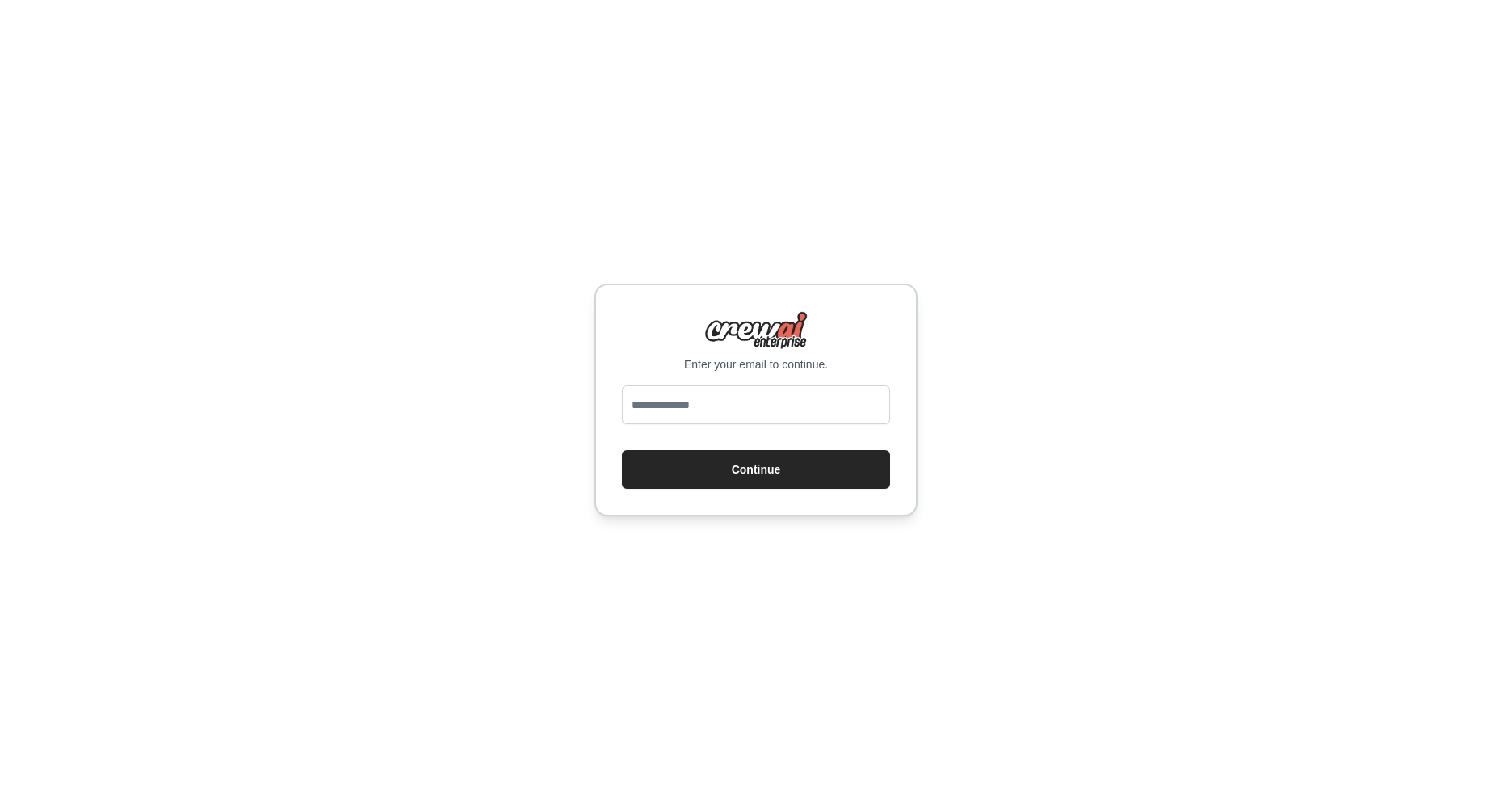
type input "**********"
click at [746, 460] on button "Continue" at bounding box center [756, 469] width 268 height 39
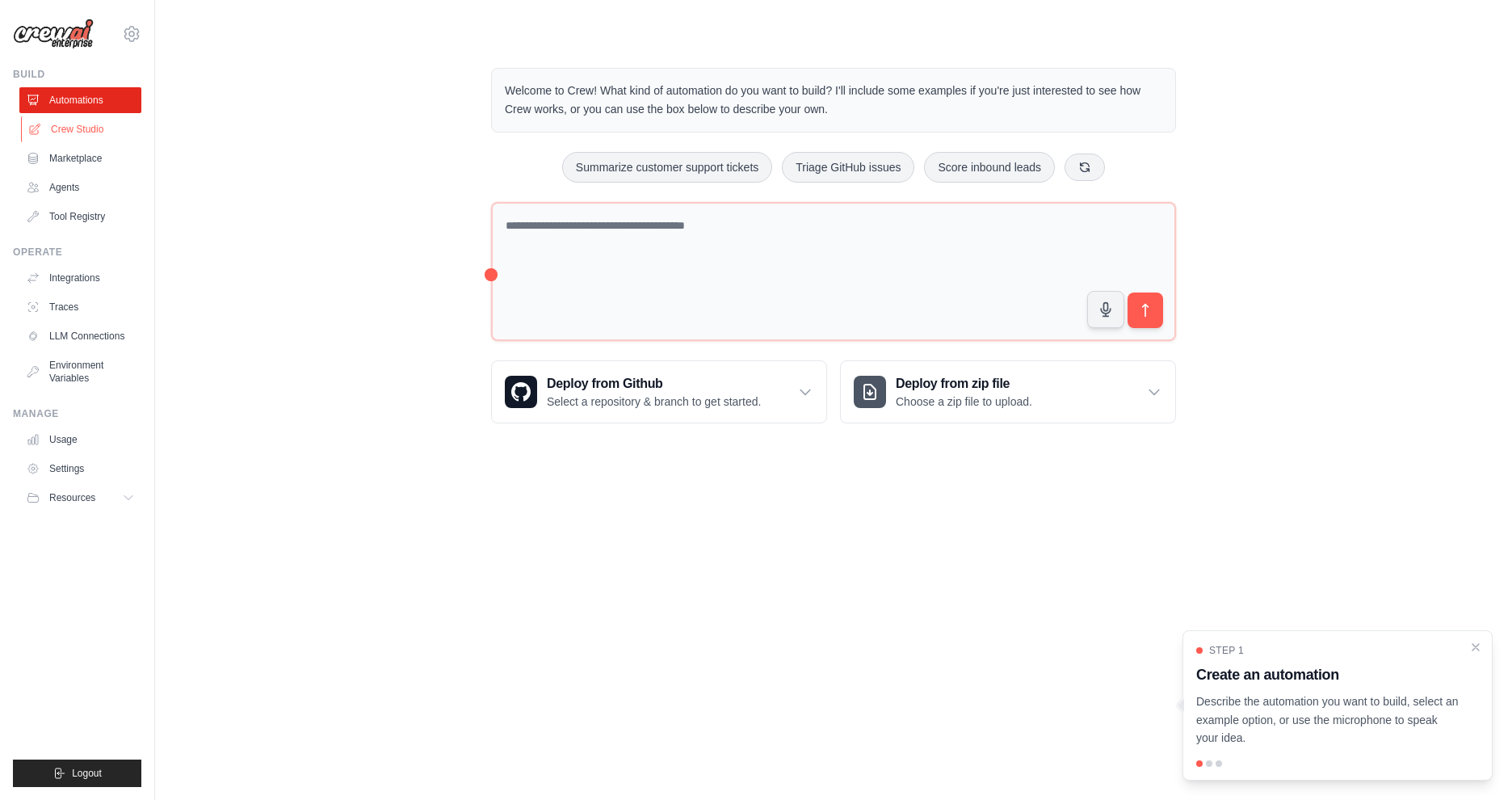
click at [62, 132] on link "Crew Studio" at bounding box center [81, 129] width 122 height 26
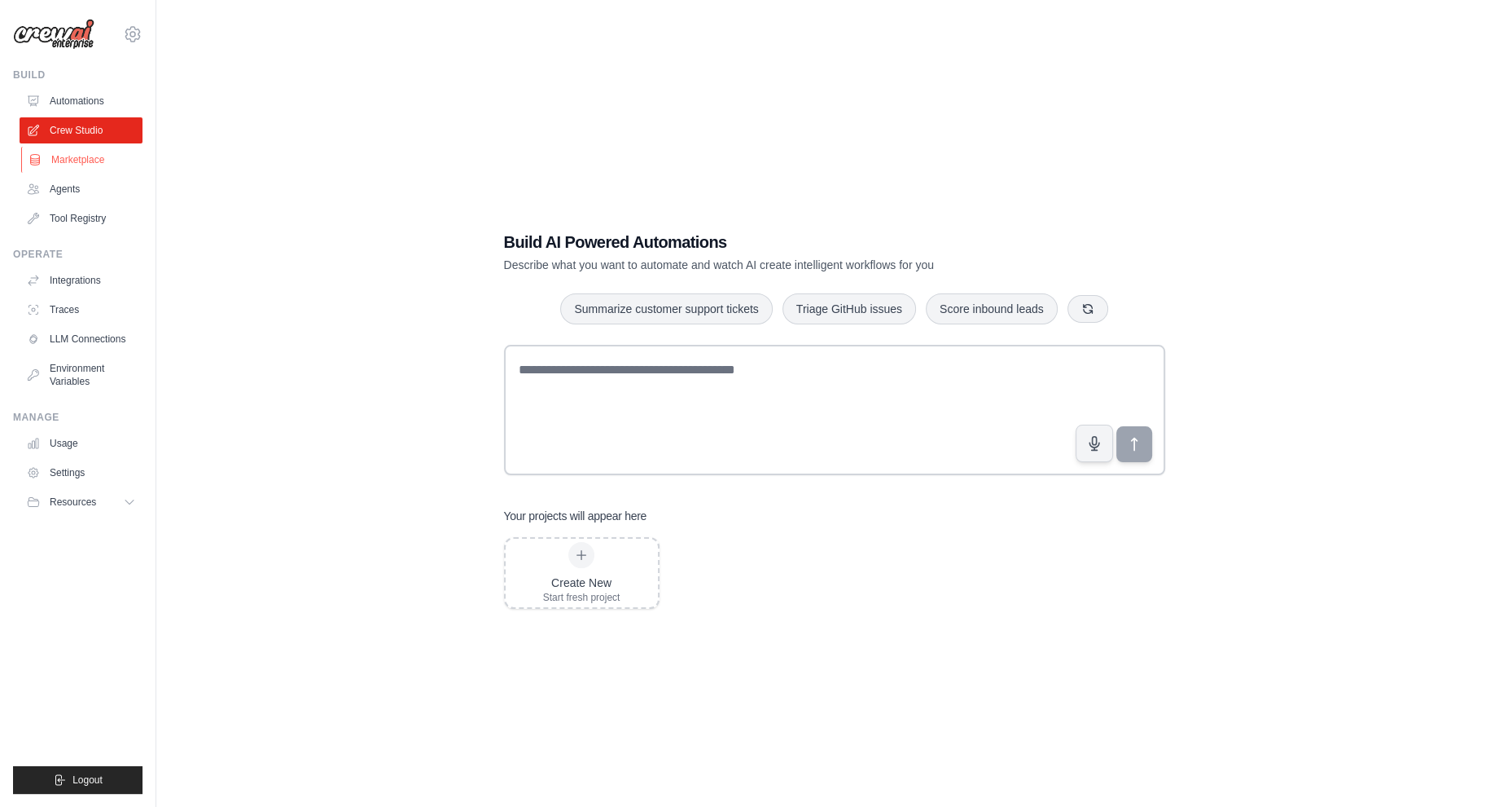
click at [70, 154] on link "Marketplace" at bounding box center [82, 159] width 123 height 26
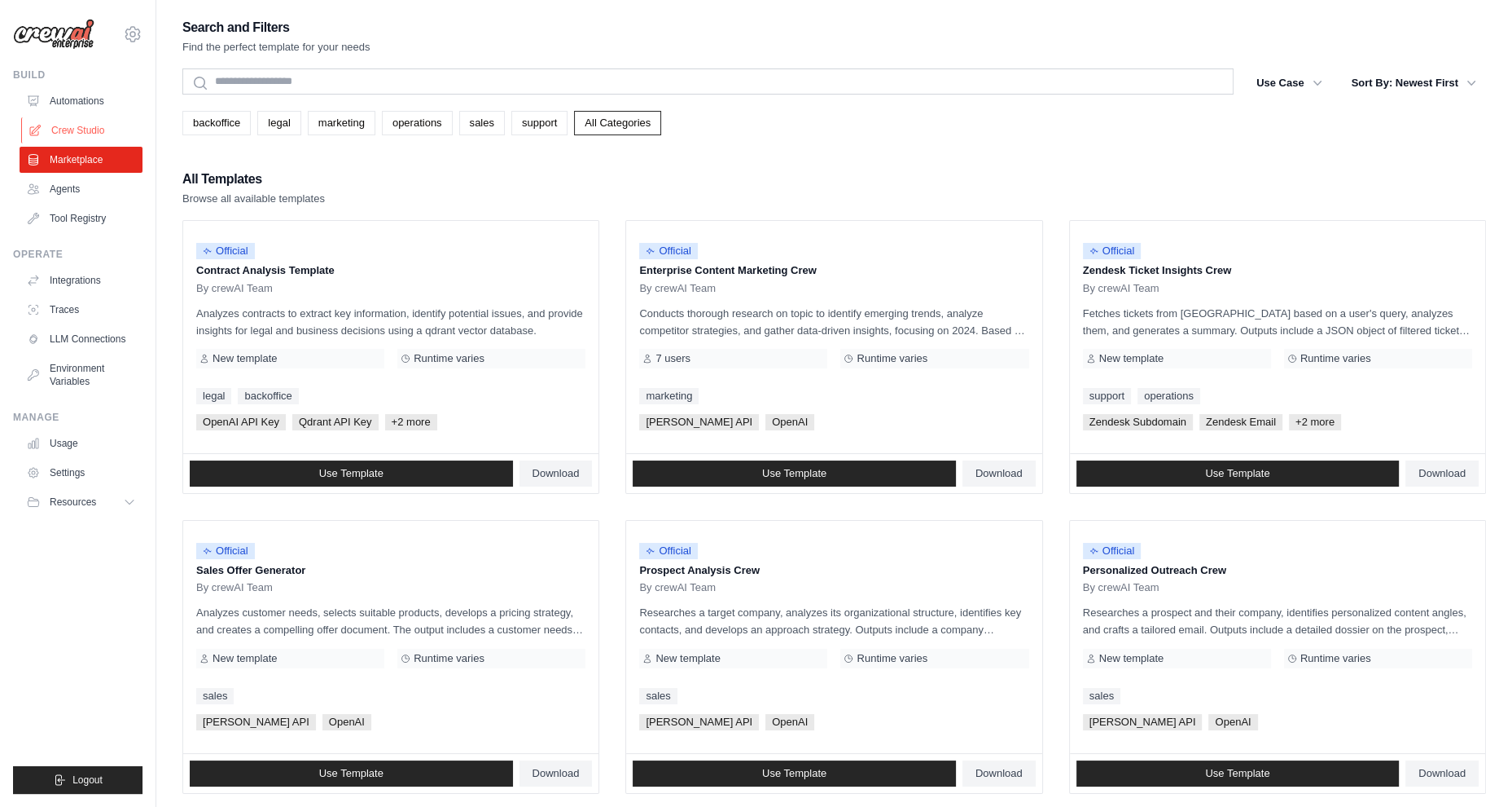
click at [75, 127] on link "Crew Studio" at bounding box center [82, 130] width 123 height 26
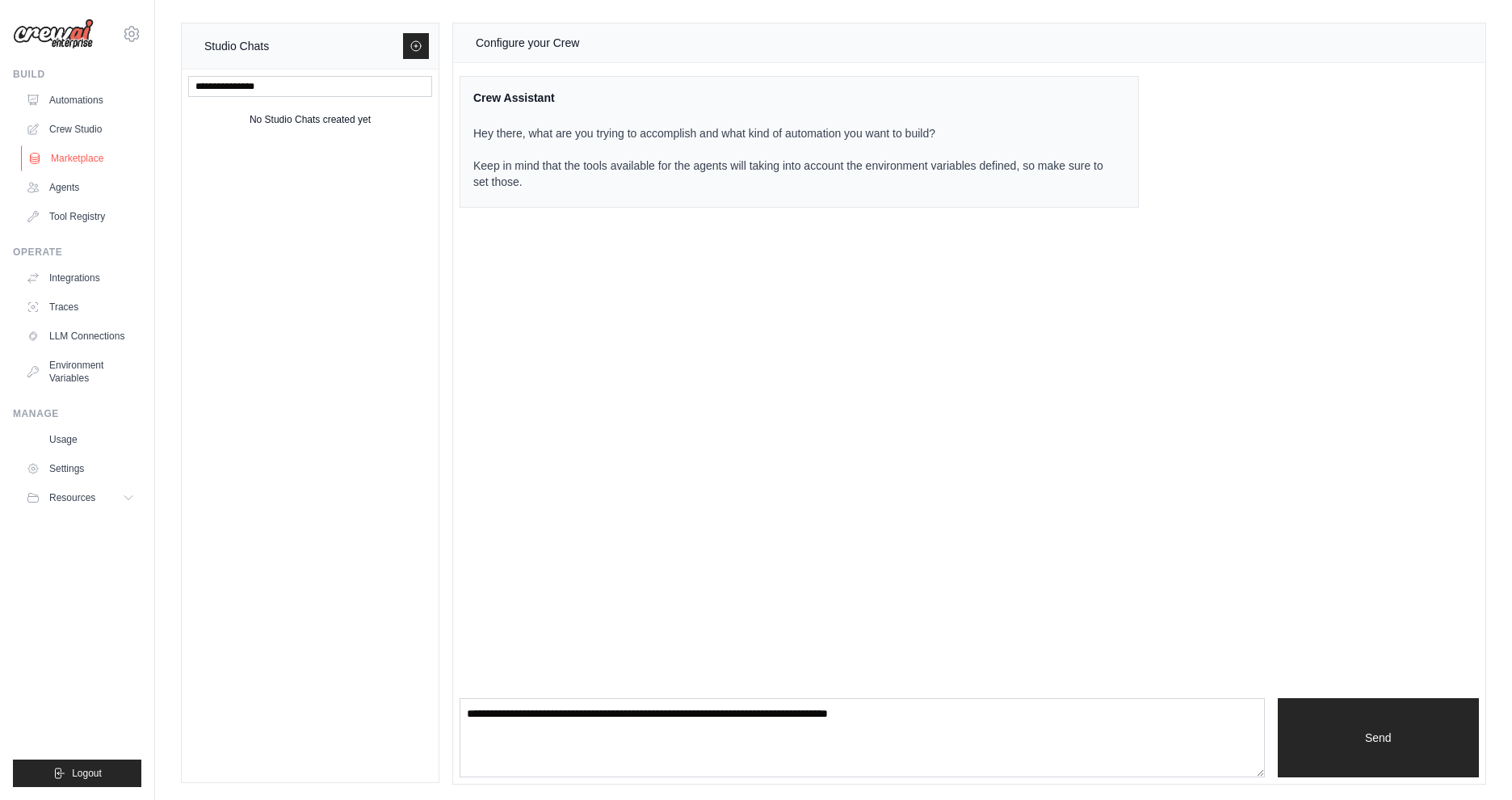
click at [68, 158] on link "Marketplace" at bounding box center [81, 158] width 122 height 26
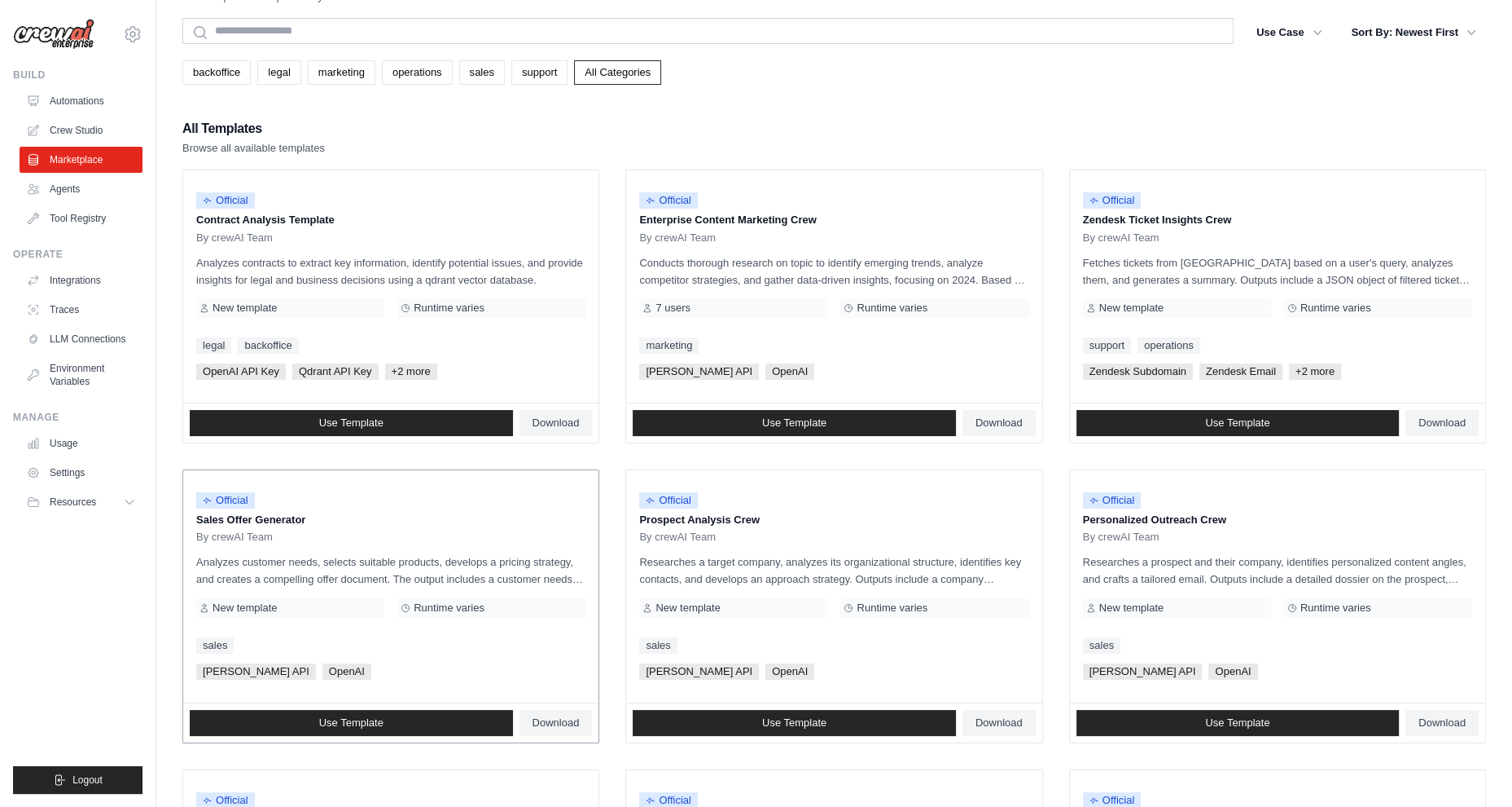
scroll to position [52, 0]
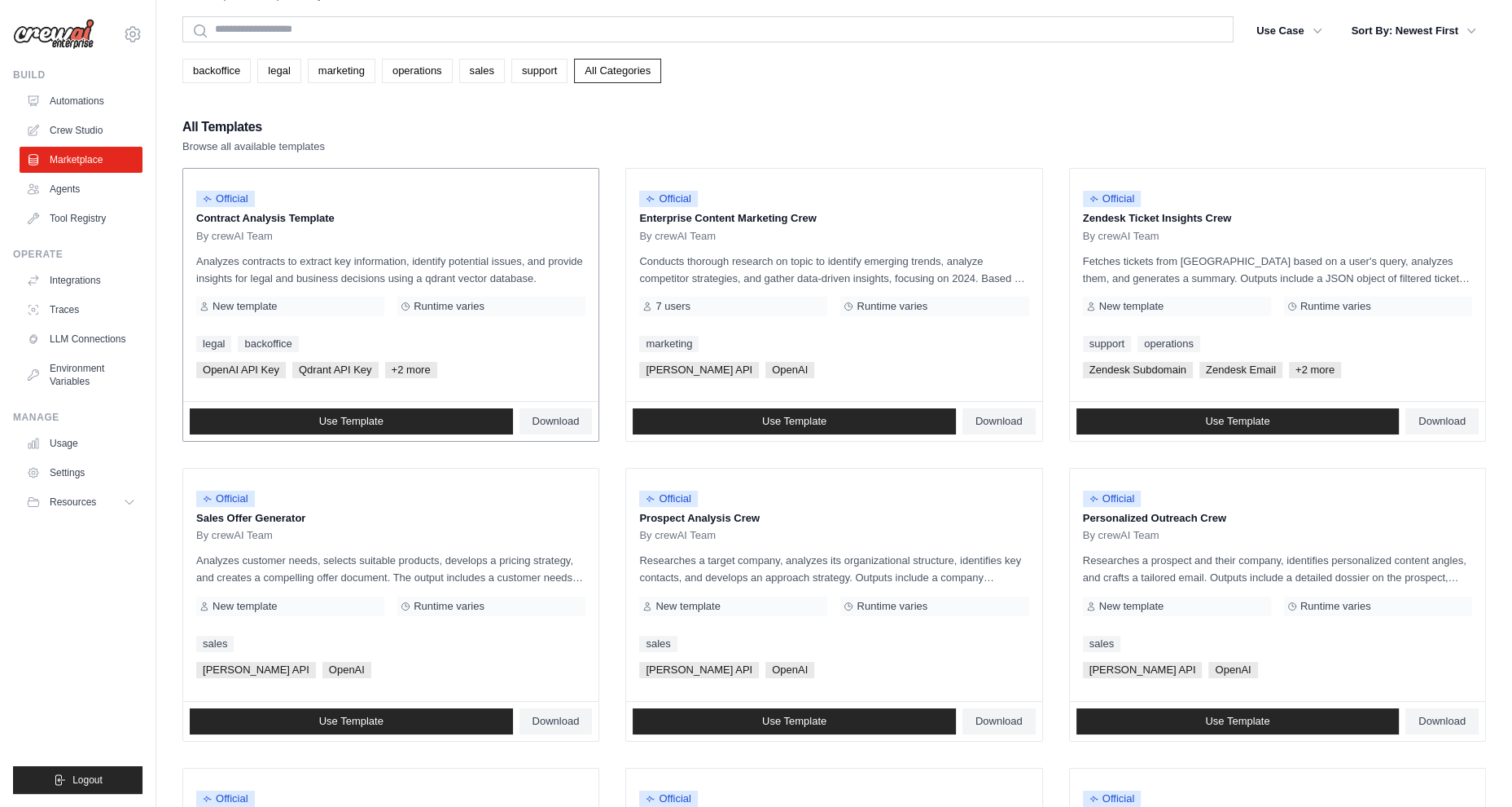
click at [415, 261] on p "Analyzes contracts to extract key information, identify potential issues, and p…" at bounding box center [390, 269] width 389 height 34
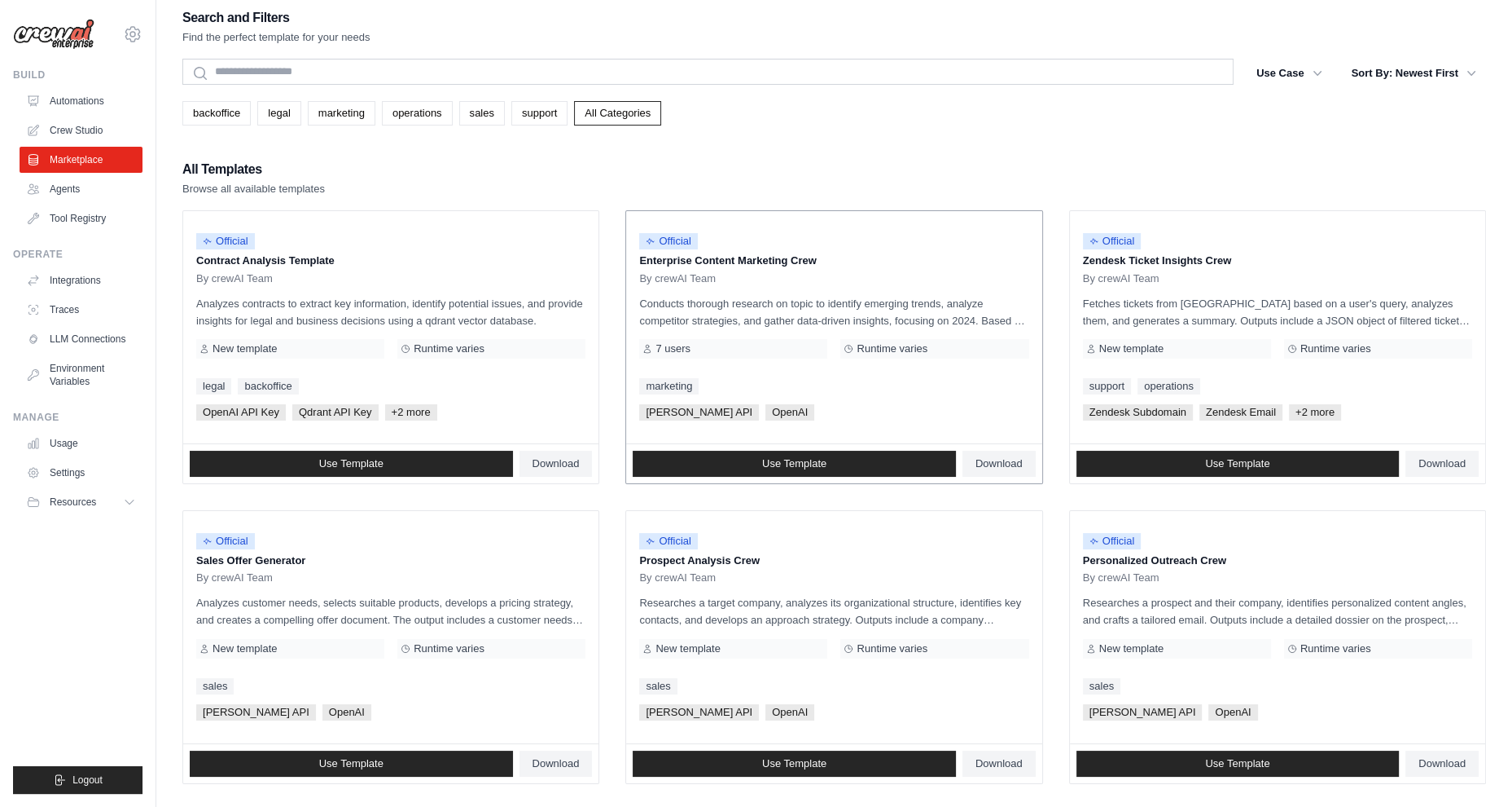
scroll to position [0, 0]
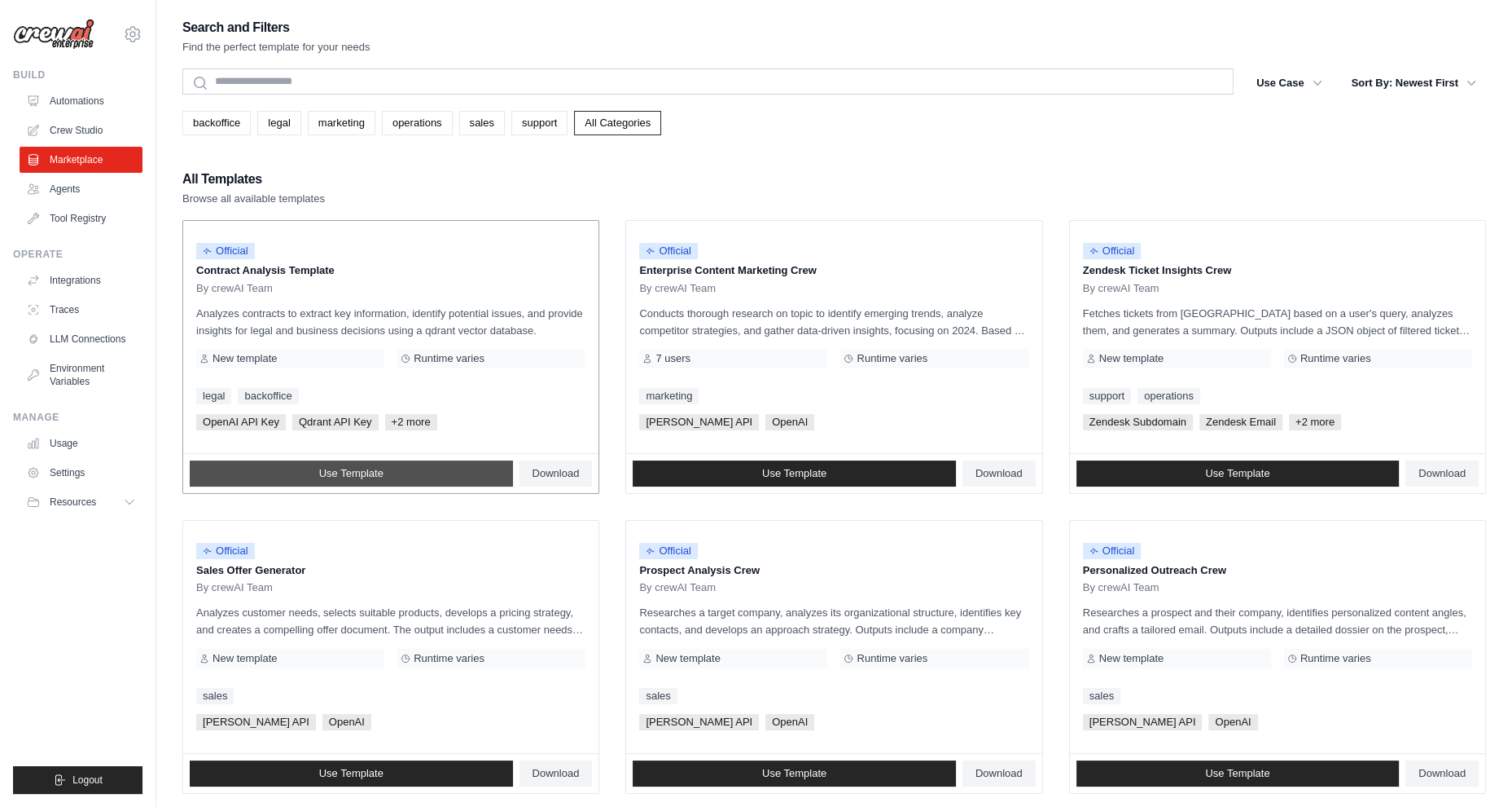
click at [387, 466] on link "Use Template" at bounding box center [351, 473] width 323 height 26
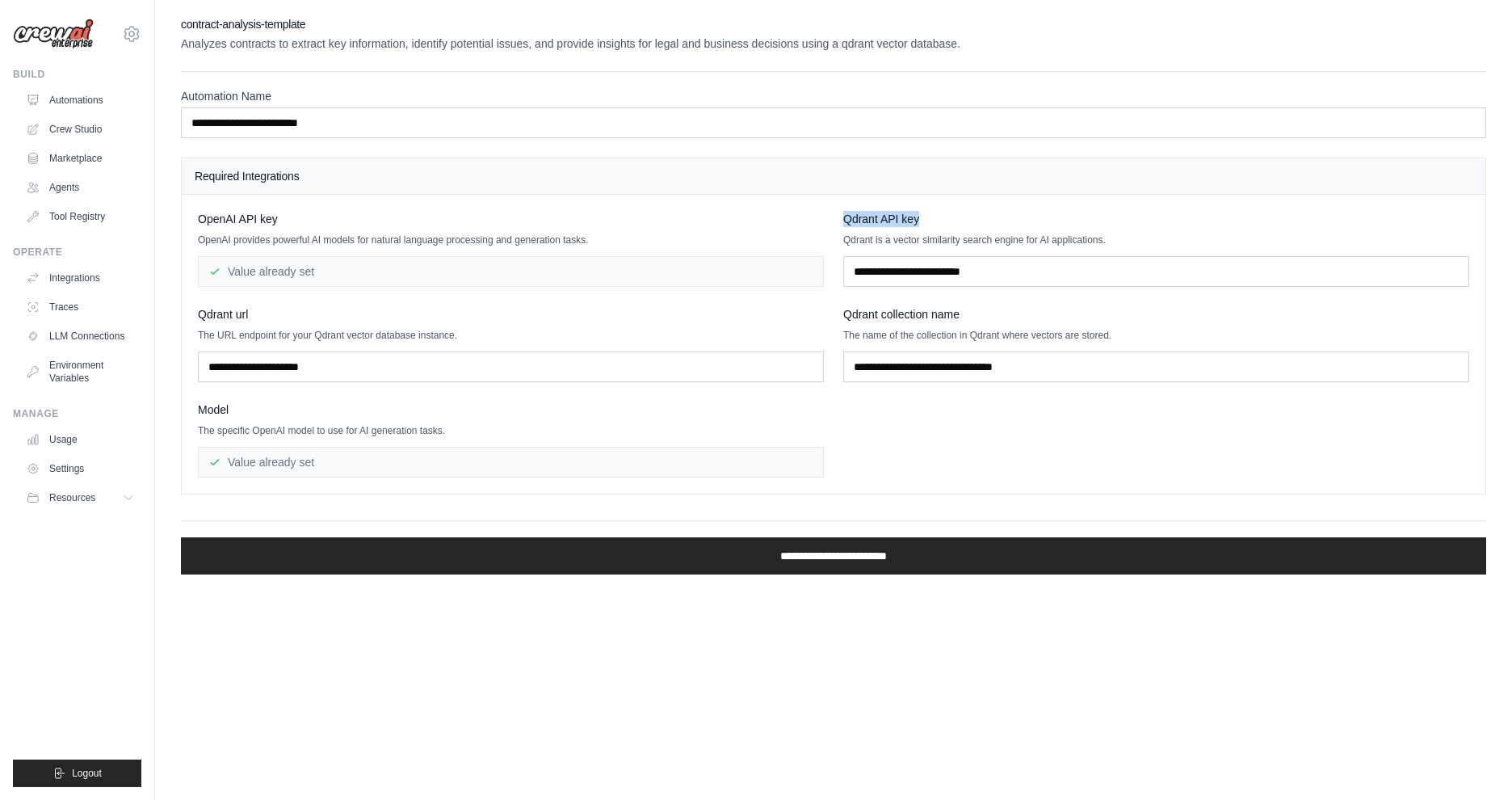
drag, startPoint x: 836, startPoint y: 218, endPoint x: 930, endPoint y: 212, distance: 94.2
click at [930, 212] on div "OpenAI API key OpenAI provides powerful AI models for natural language processi…" at bounding box center [834, 344] width 1271 height 267
click at [659, 192] on div "Required Integrations" at bounding box center [834, 176] width 1303 height 36
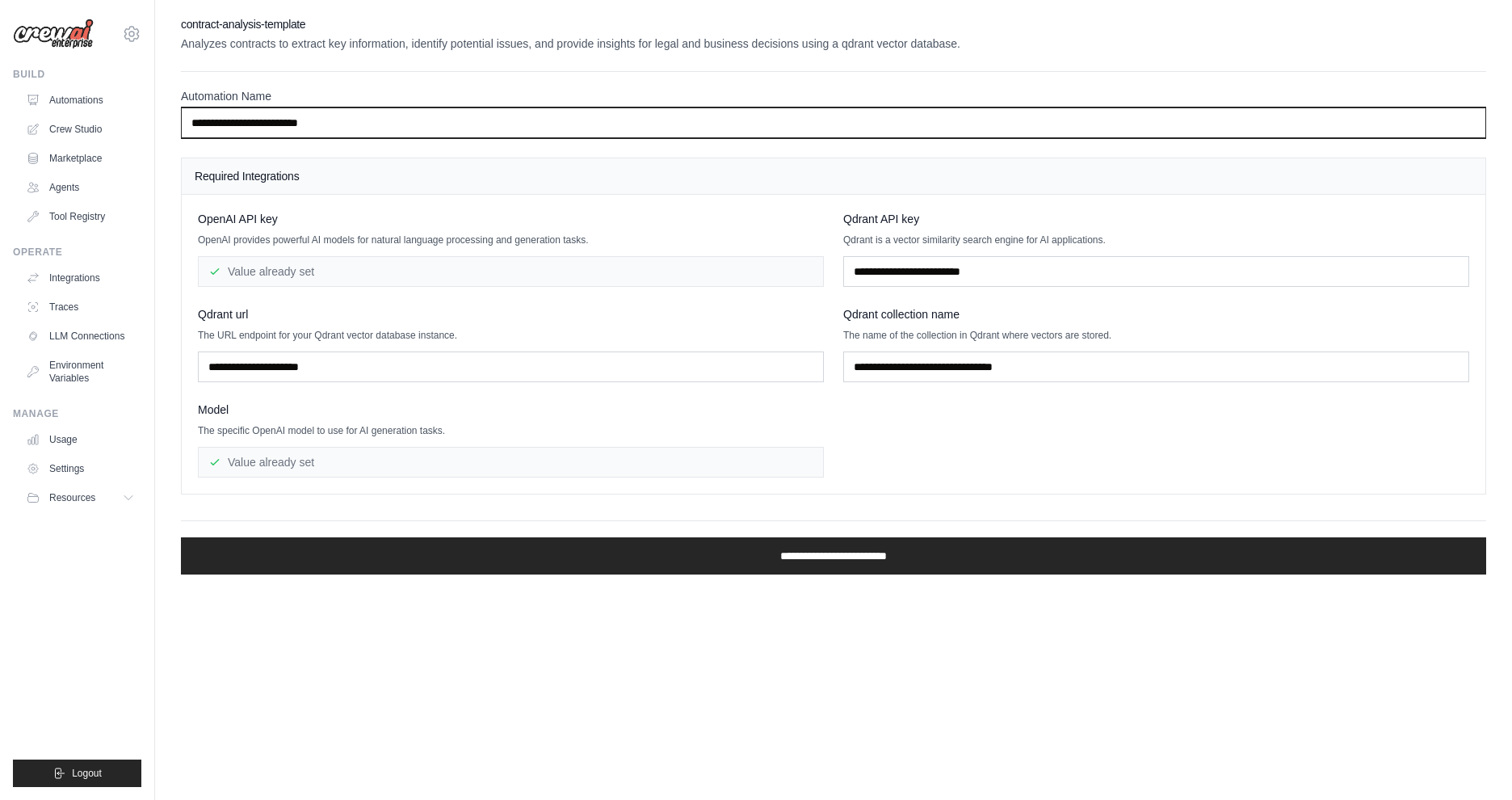
click at [306, 135] on input "**********" at bounding box center [834, 122] width 1305 height 31
click at [300, 135] on input "**********" at bounding box center [834, 122] width 1305 height 31
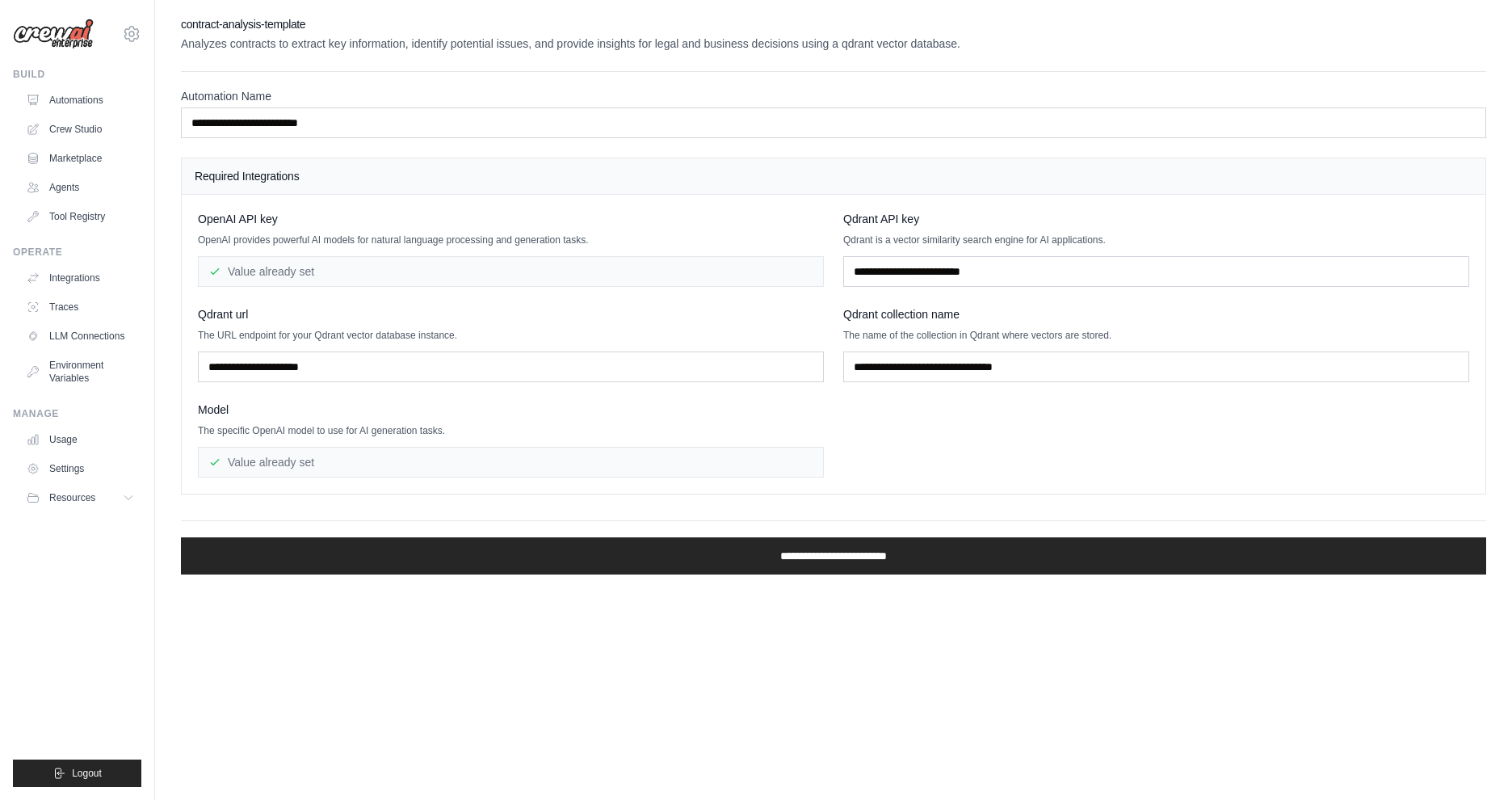
click at [355, 308] on div "Qdrant url" at bounding box center [511, 314] width 626 height 16
drag, startPoint x: 345, startPoint y: 387, endPoint x: 359, endPoint y: 378, distance: 16.6
click at [359, 378] on div "OpenAI API key OpenAI provides powerful AI models for natural language processi…" at bounding box center [834, 344] width 1271 height 267
click at [359, 378] on input "text" at bounding box center [511, 367] width 626 height 31
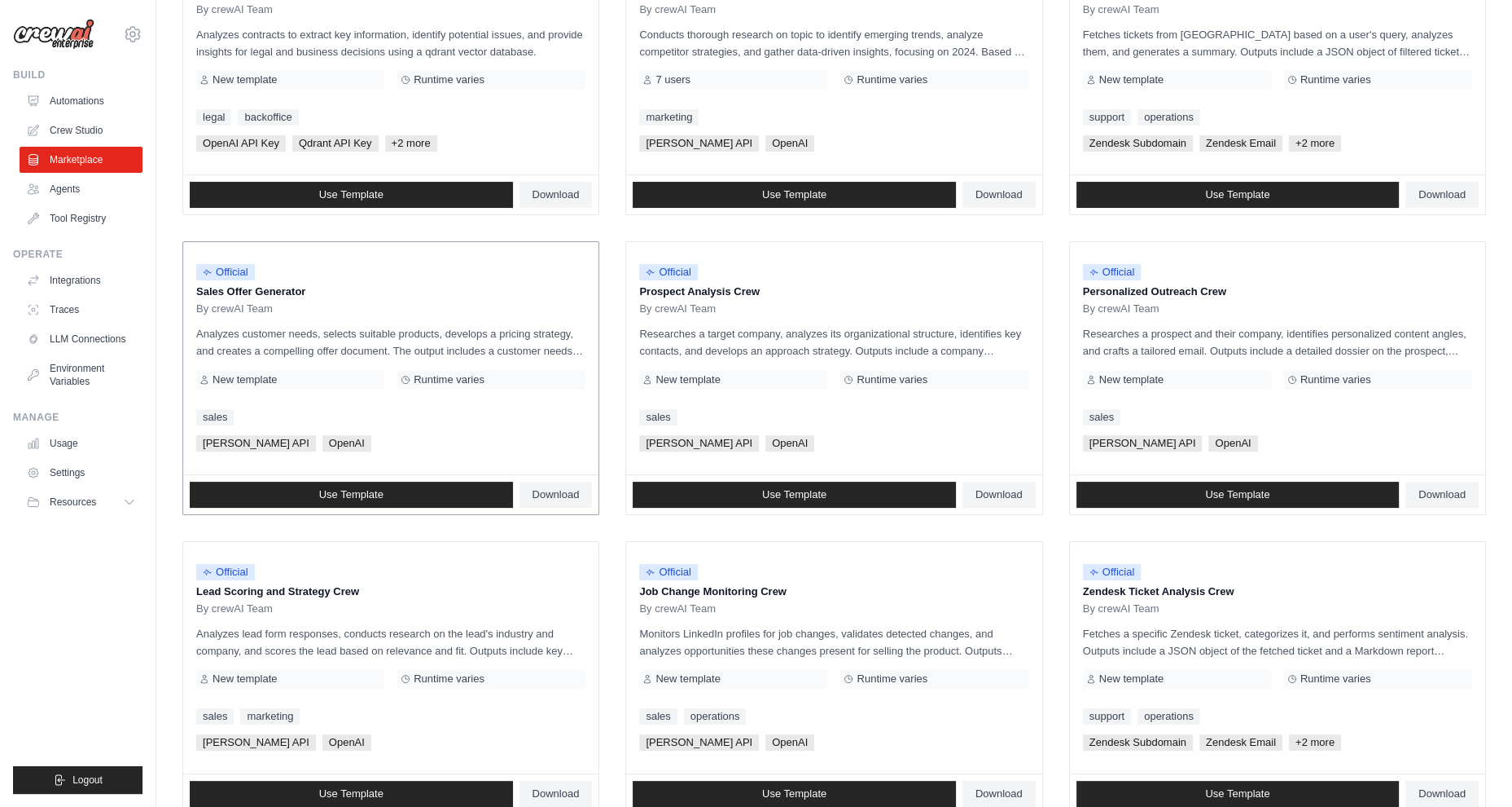
scroll to position [279, 0]
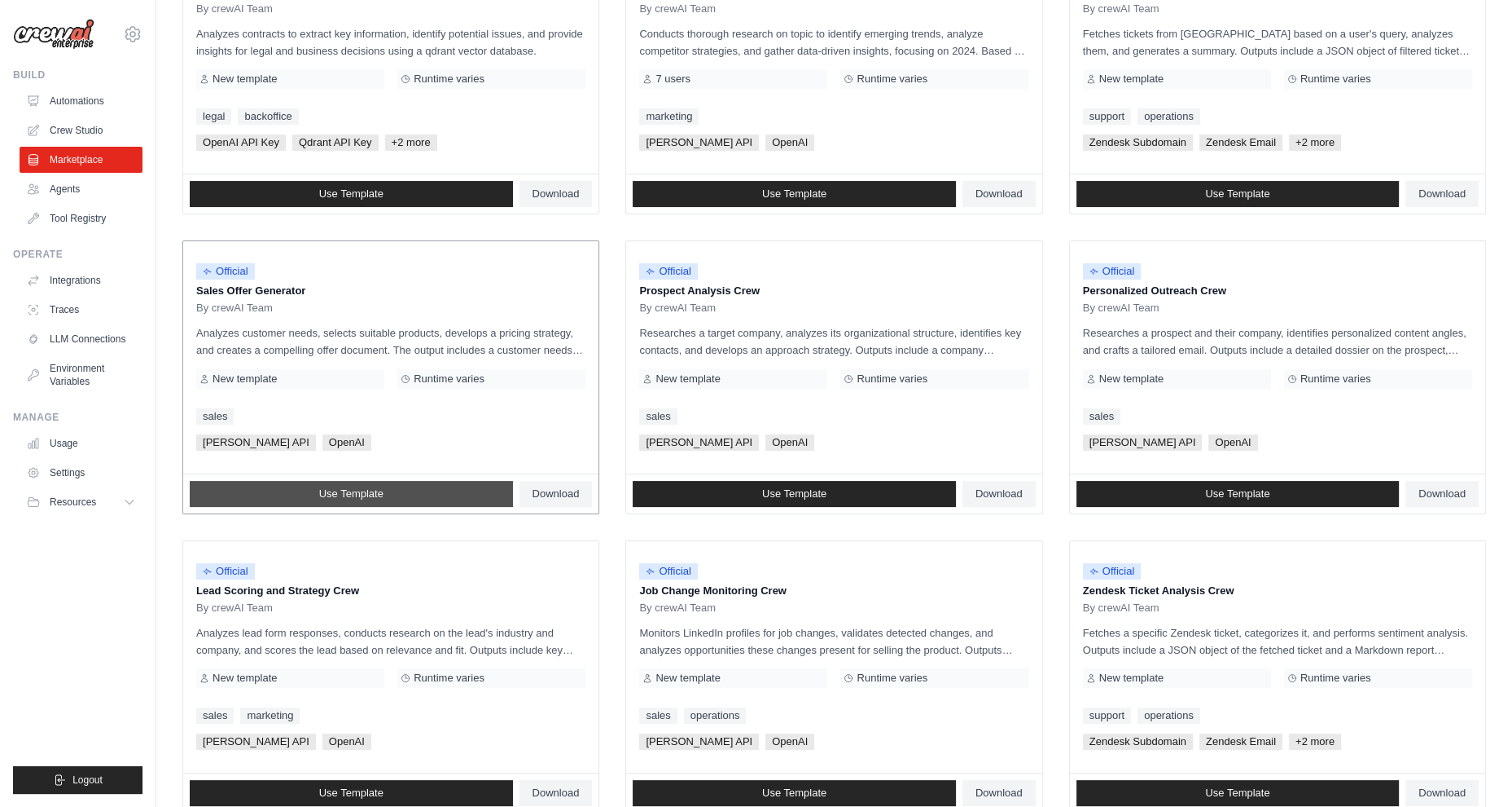
click at [398, 488] on link "Use Template" at bounding box center [351, 493] width 323 height 26
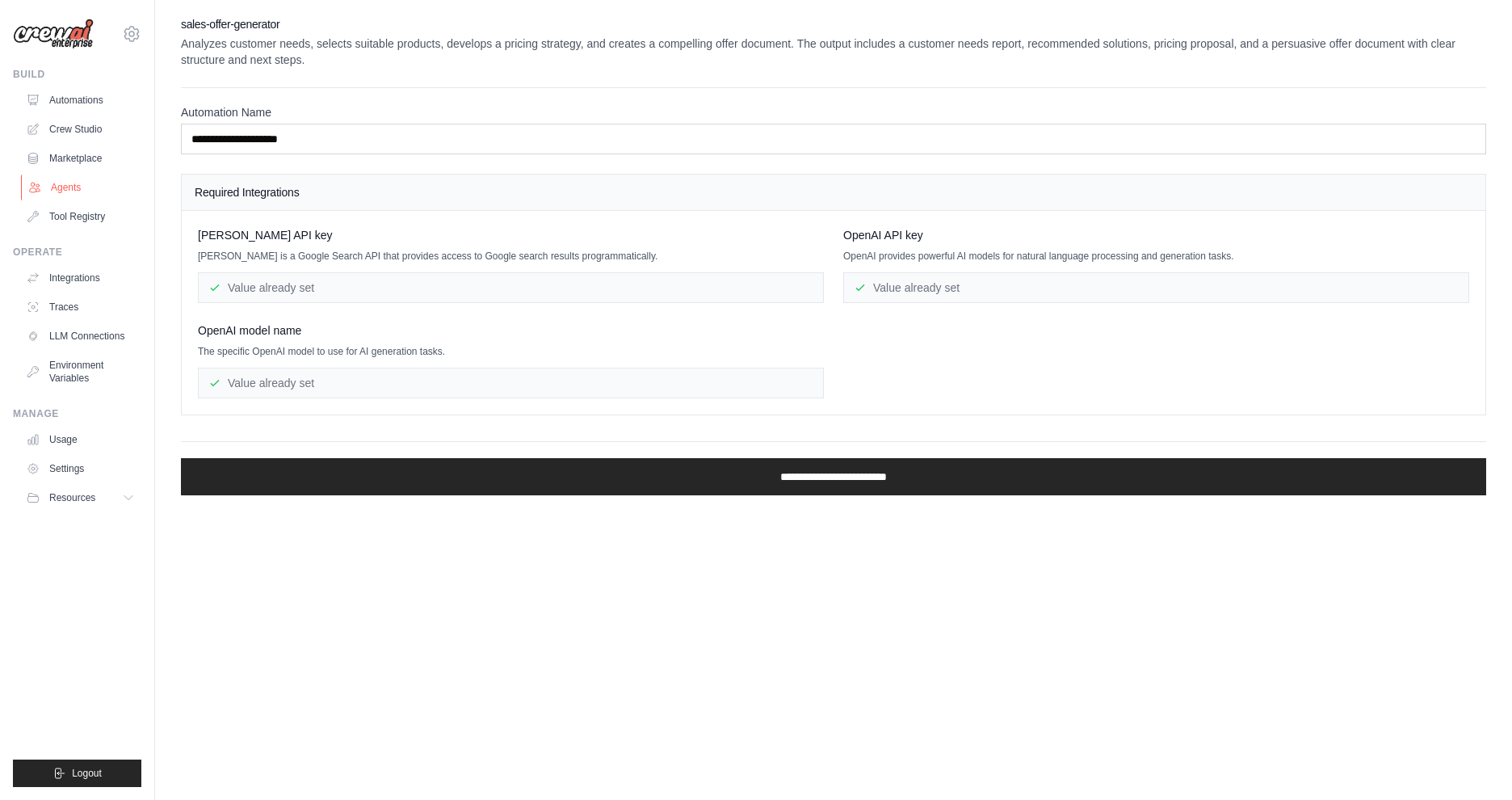
click at [58, 189] on link "Agents" at bounding box center [81, 187] width 122 height 26
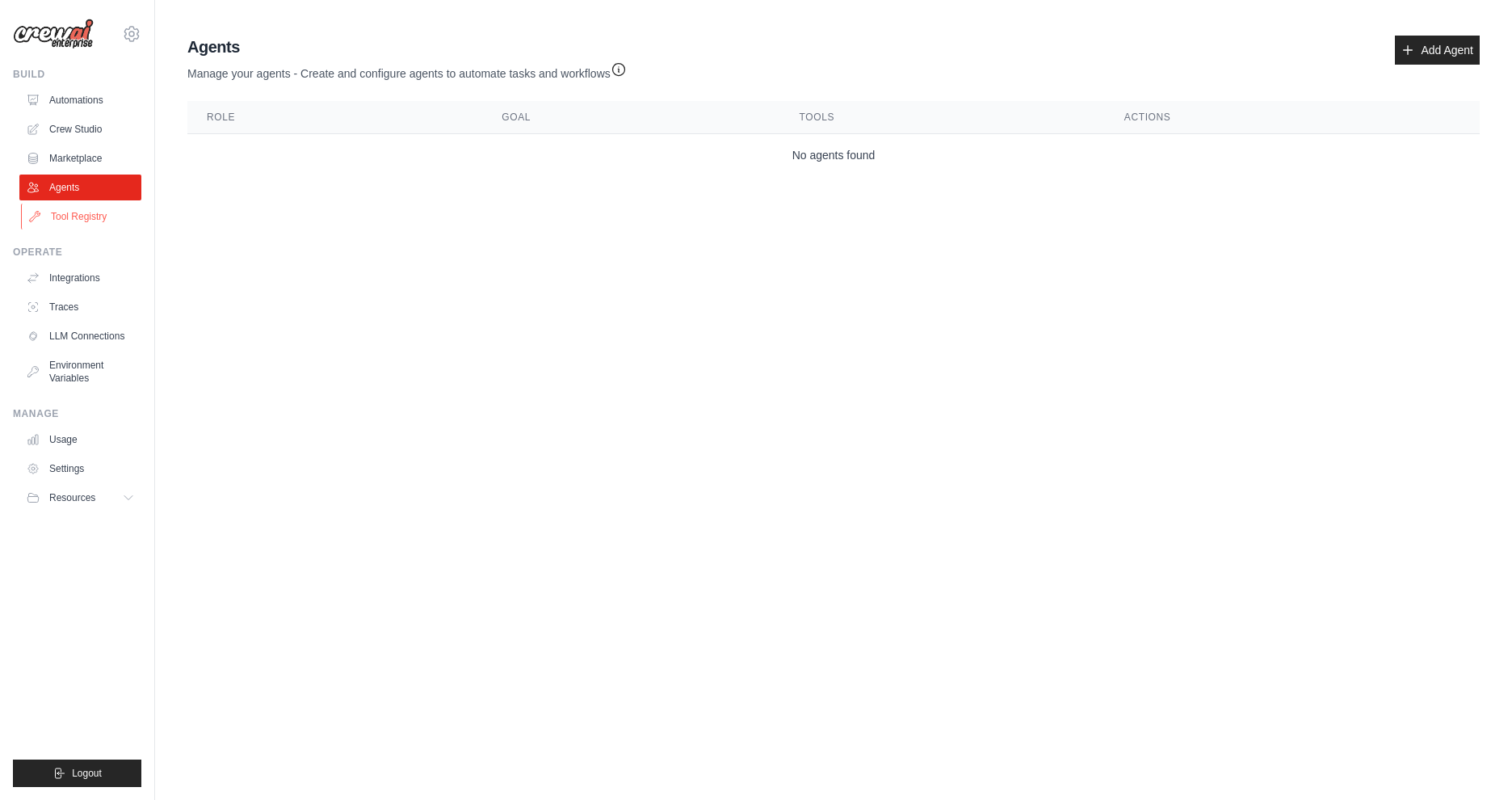
click at [58, 227] on link "Tool Registry" at bounding box center [81, 216] width 122 height 26
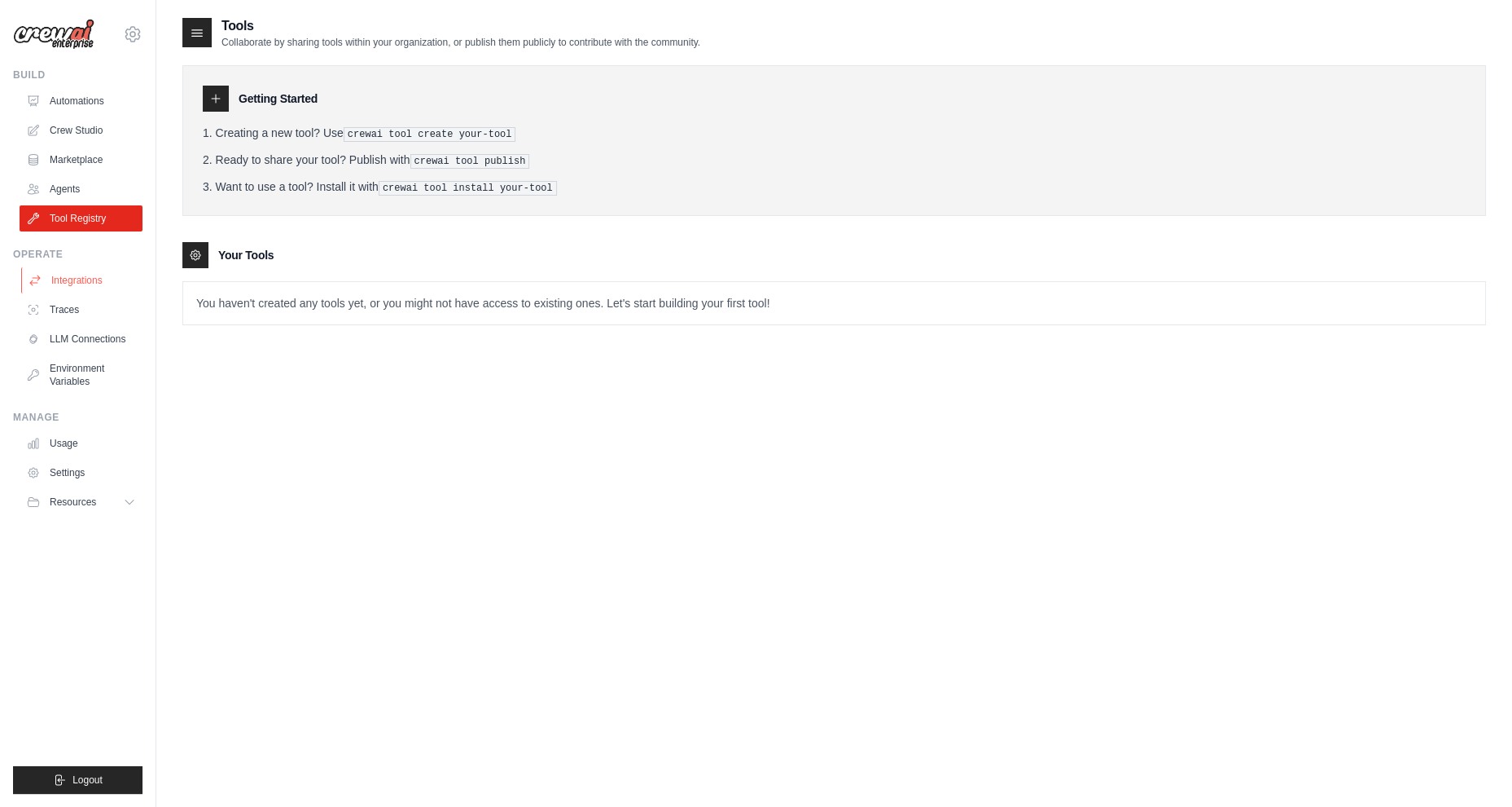
click at [51, 275] on link "Integrations" at bounding box center [82, 280] width 123 height 26
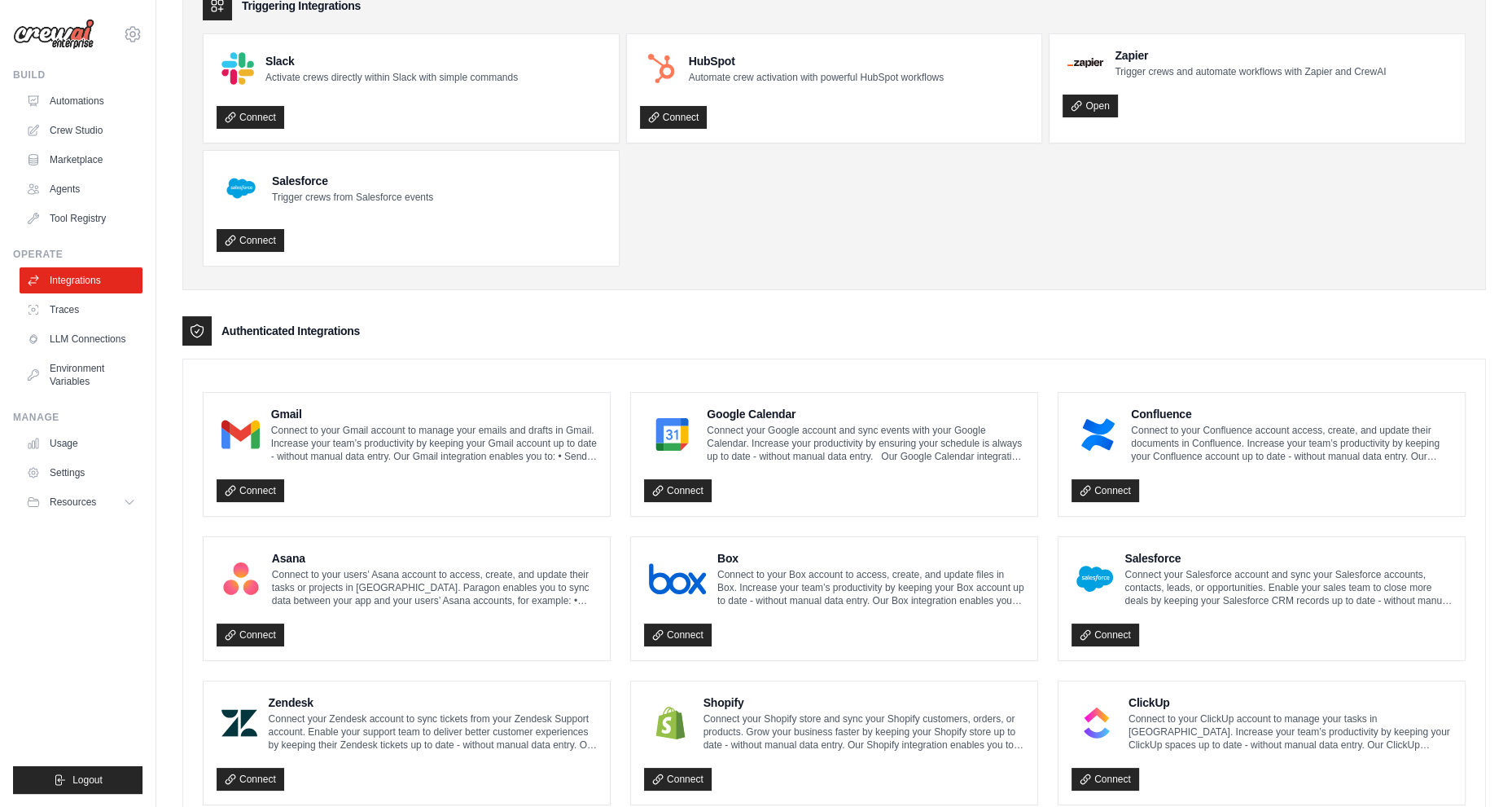
scroll to position [92, 0]
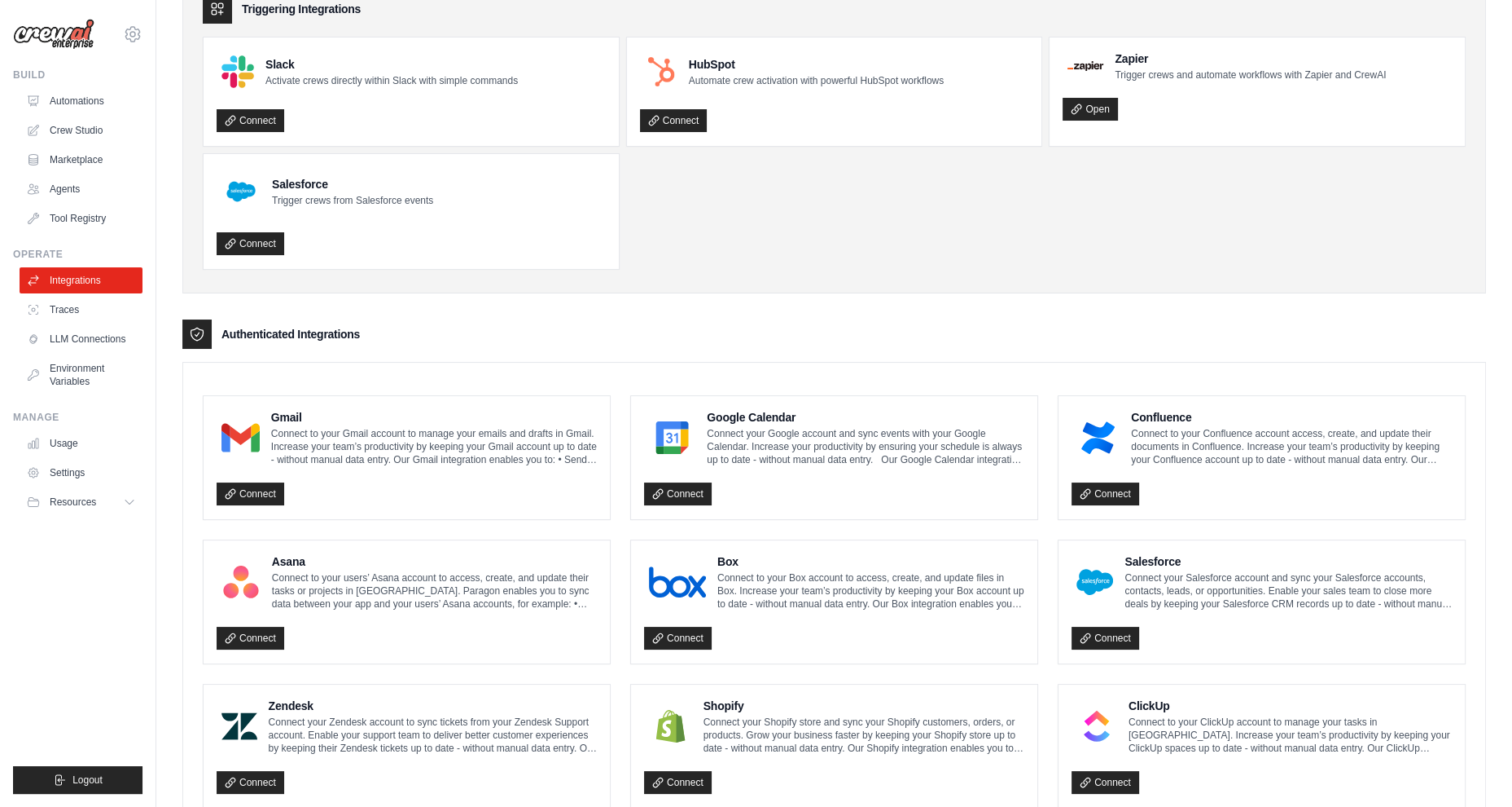
drag, startPoint x: 283, startPoint y: 70, endPoint x: 416, endPoint y: 77, distance: 133.2
click at [416, 77] on div "Slack Activate crews directly within Slack with simple commands" at bounding box center [392, 71] width 253 height 31
click at [416, 77] on p "Activate crews directly within Slack with simple commands" at bounding box center [392, 81] width 253 height 14
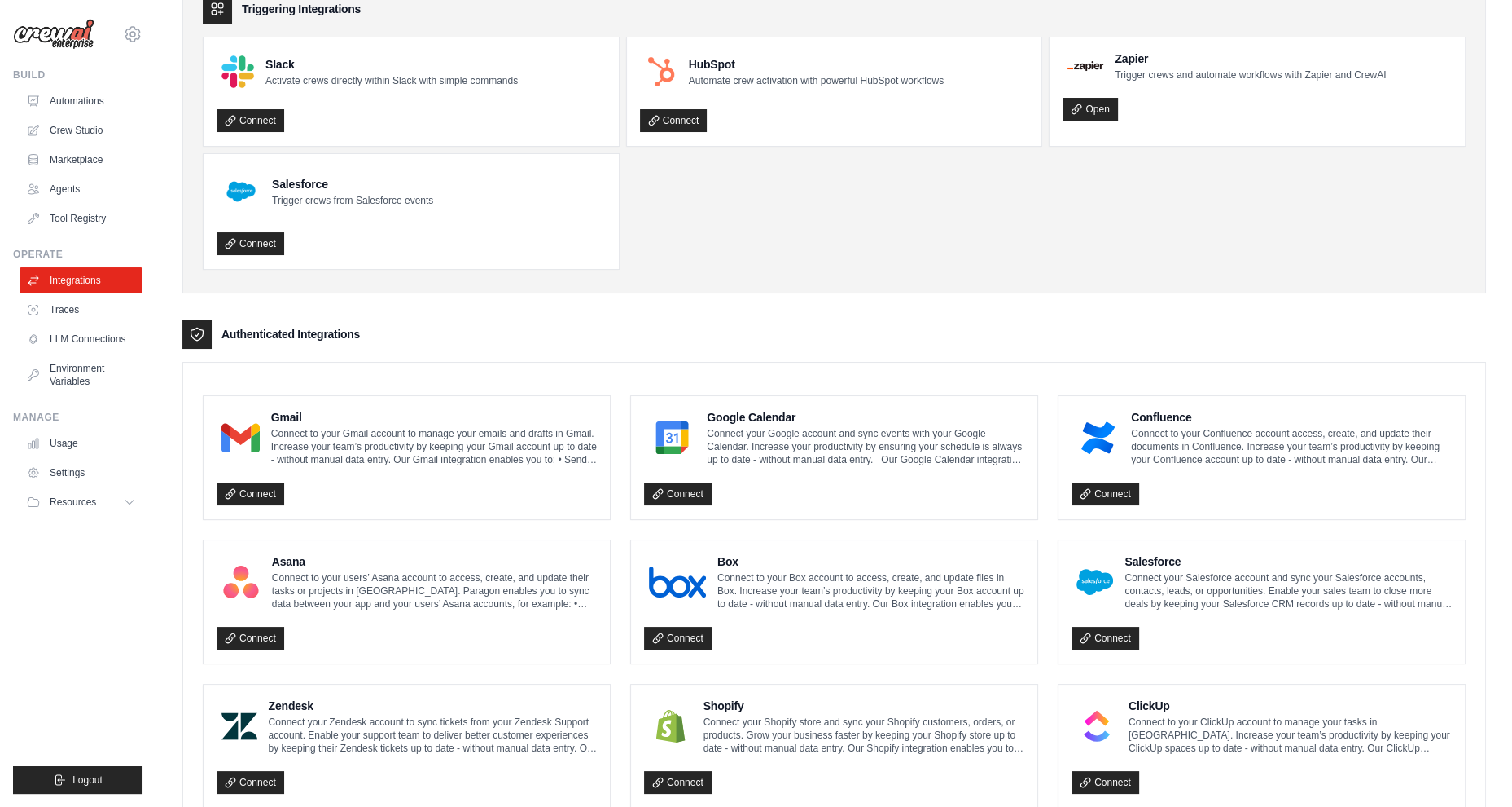
click at [774, 233] on ul "Slack Activate crews directly within Slack with simple commands Connect HubSpot…" at bounding box center [834, 153] width 1263 height 233
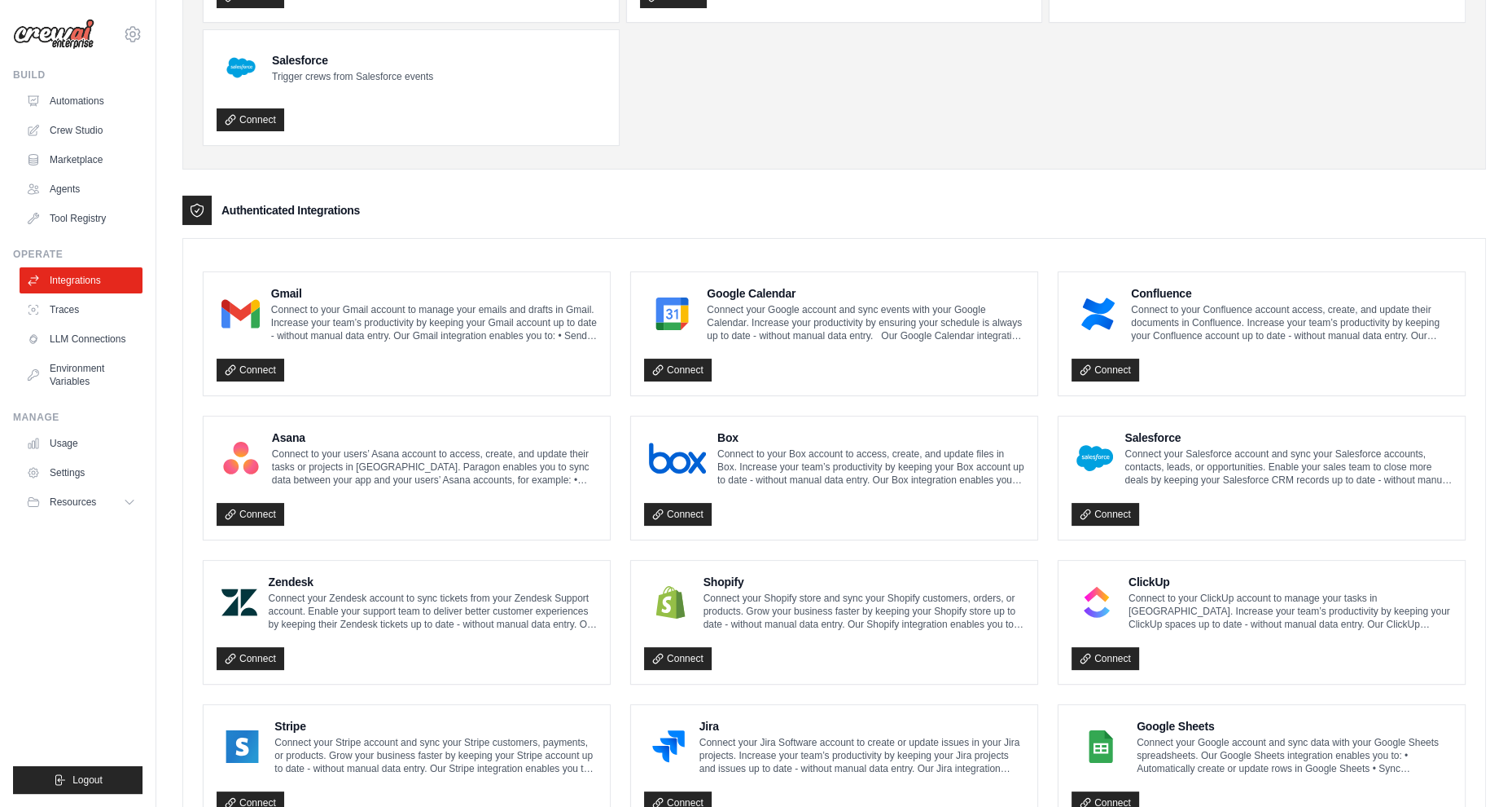
scroll to position [0, 0]
